Goal: Book appointment/travel/reservation

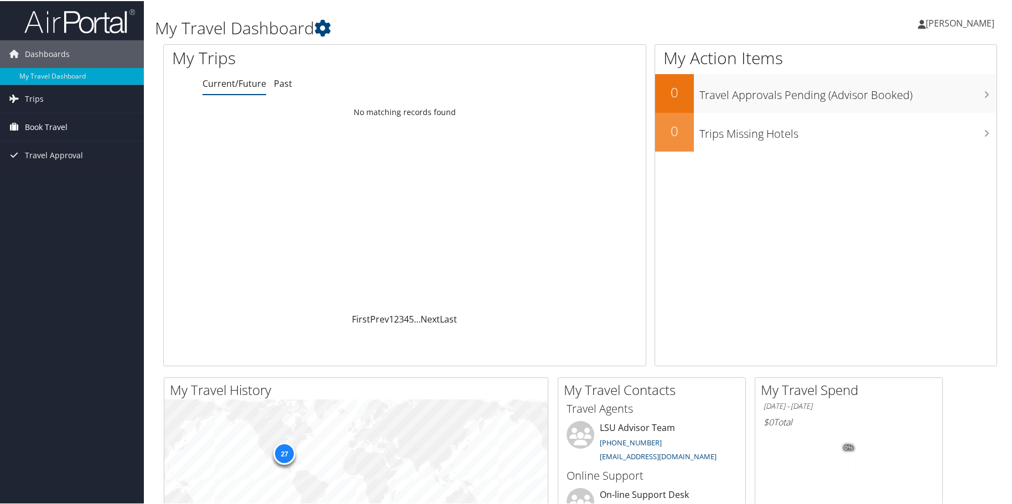
click at [44, 131] on span "Book Travel" at bounding box center [46, 126] width 43 height 28
click at [23, 102] on link "Trips" at bounding box center [72, 98] width 144 height 28
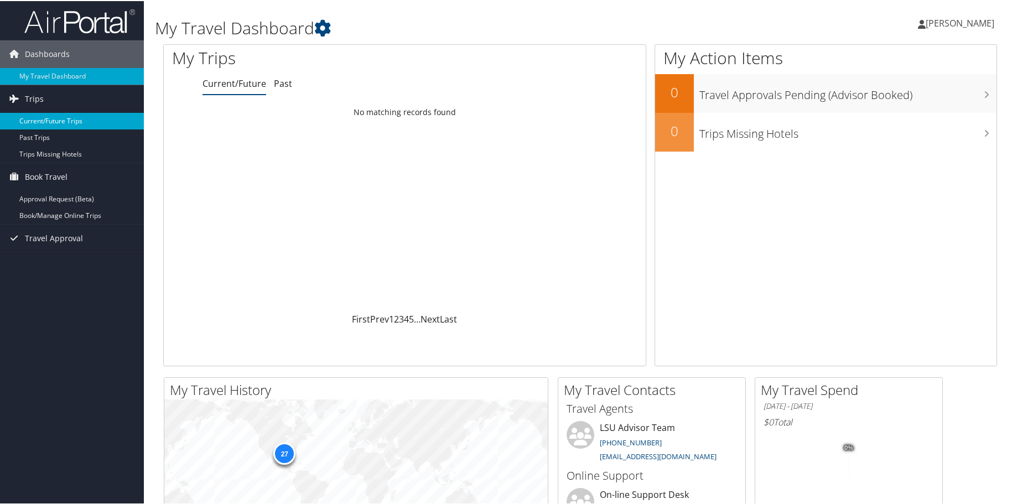
click at [27, 118] on link "Current/Future Trips" at bounding box center [72, 120] width 144 height 17
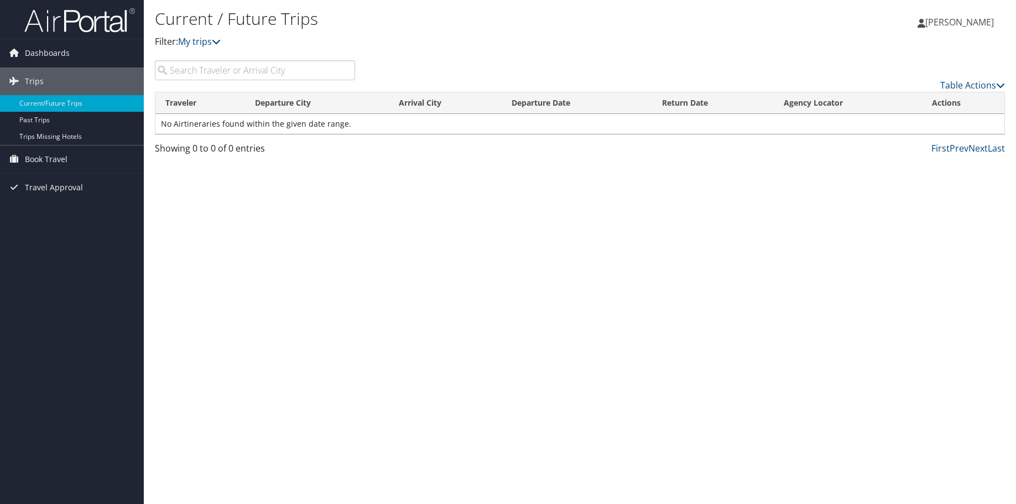
click at [211, 69] on input "search" at bounding box center [255, 70] width 200 height 20
click at [48, 155] on span "Book Travel" at bounding box center [46, 159] width 43 height 28
click at [58, 201] on link "Book/Manage Online Trips" at bounding box center [72, 198] width 144 height 17
